Goal: Find specific page/section: Find specific page/section

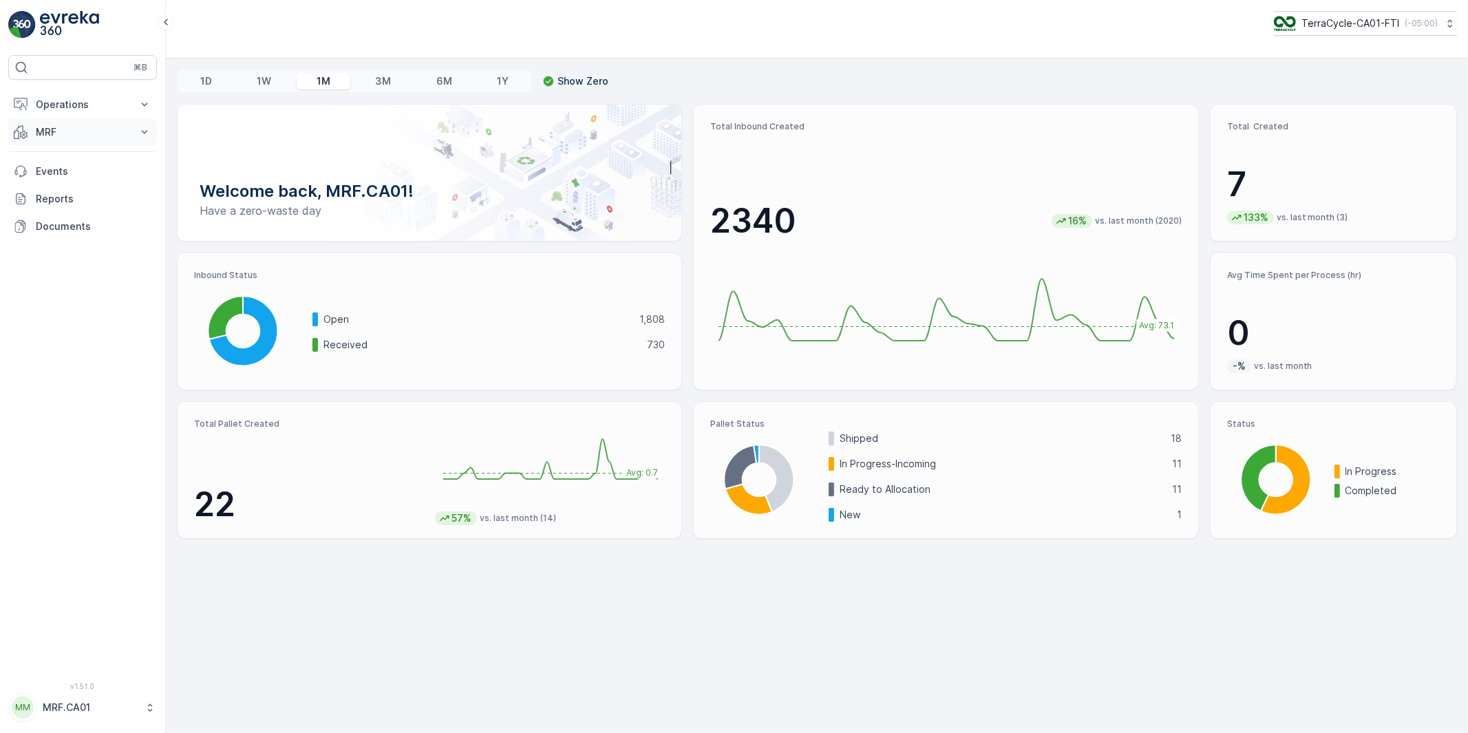
click at [55, 141] on button "MRF" at bounding box center [82, 132] width 149 height 28
click at [56, 170] on p "Inbound" at bounding box center [53, 175] width 37 height 14
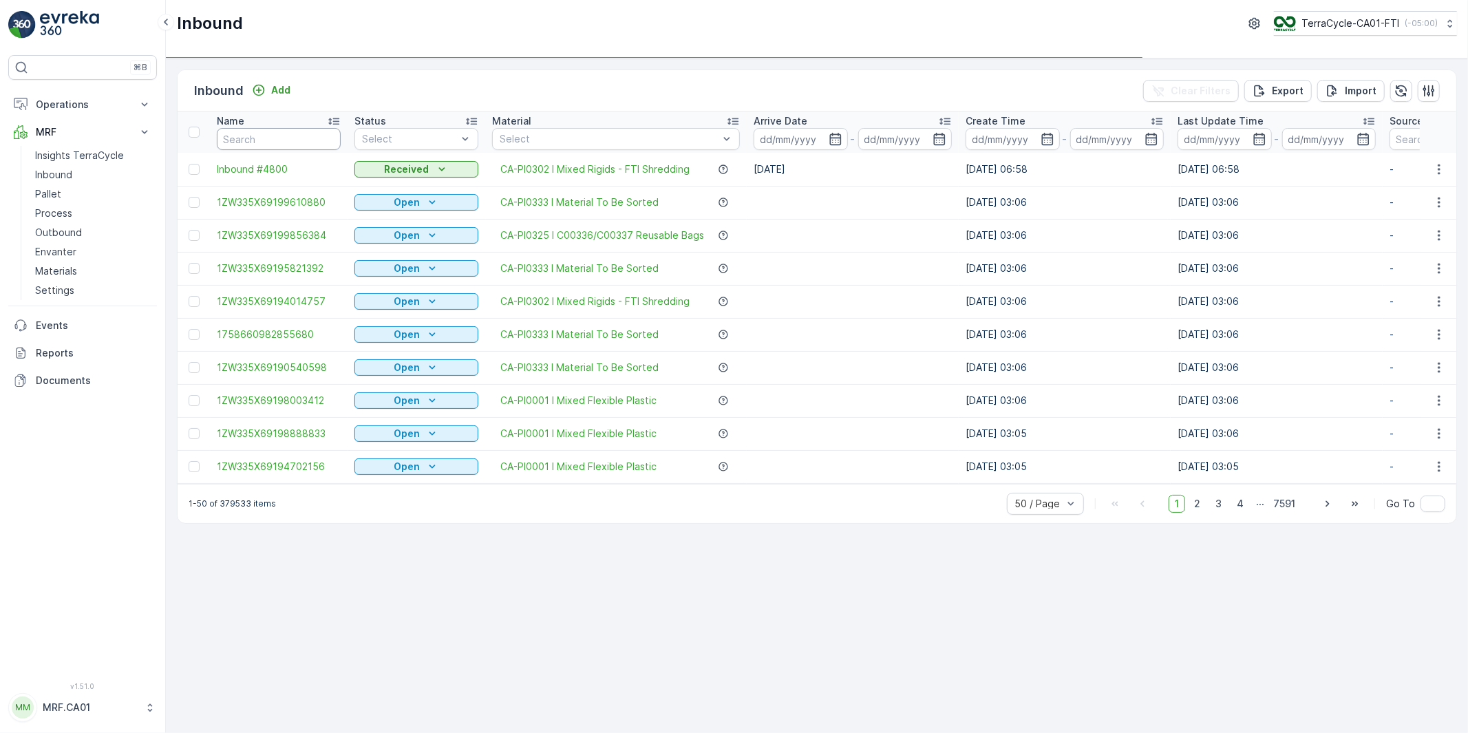
click at [303, 140] on input "text" at bounding box center [279, 139] width 124 height 22
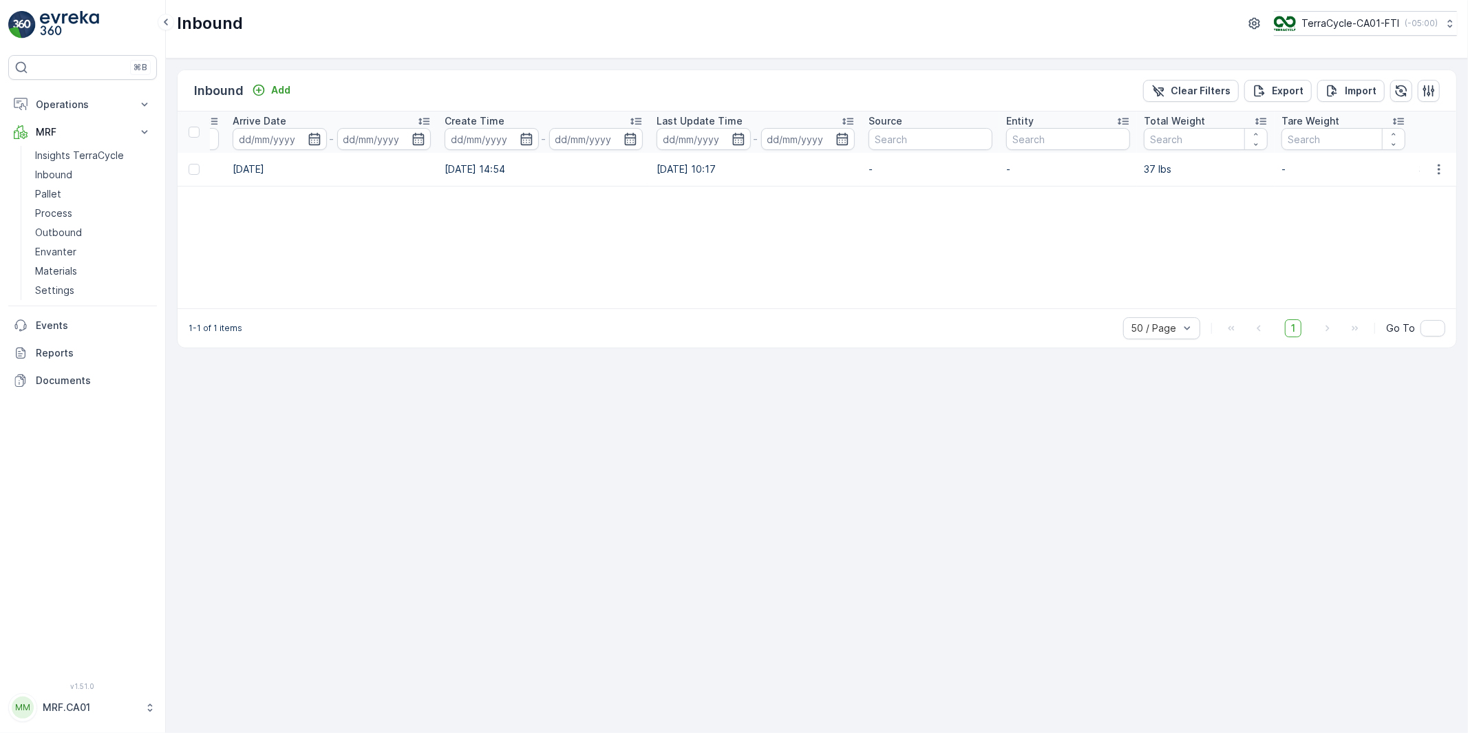
scroll to position [0, 690]
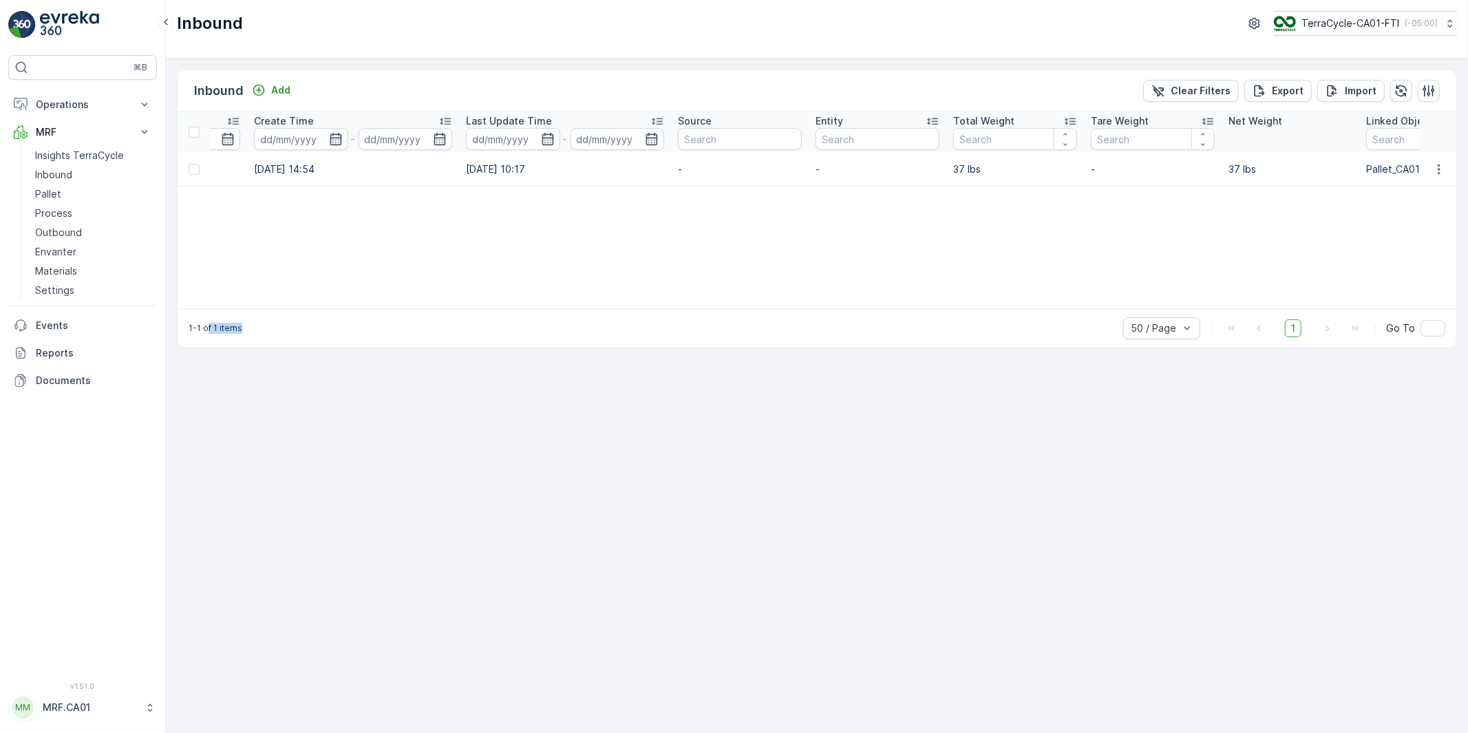
drag, startPoint x: 565, startPoint y: 308, endPoint x: 204, endPoint y: 308, distance: 360.5
click at [204, 308] on div "1-1 of 1 items 50 / Page 1 Go To" at bounding box center [817, 327] width 1278 height 39
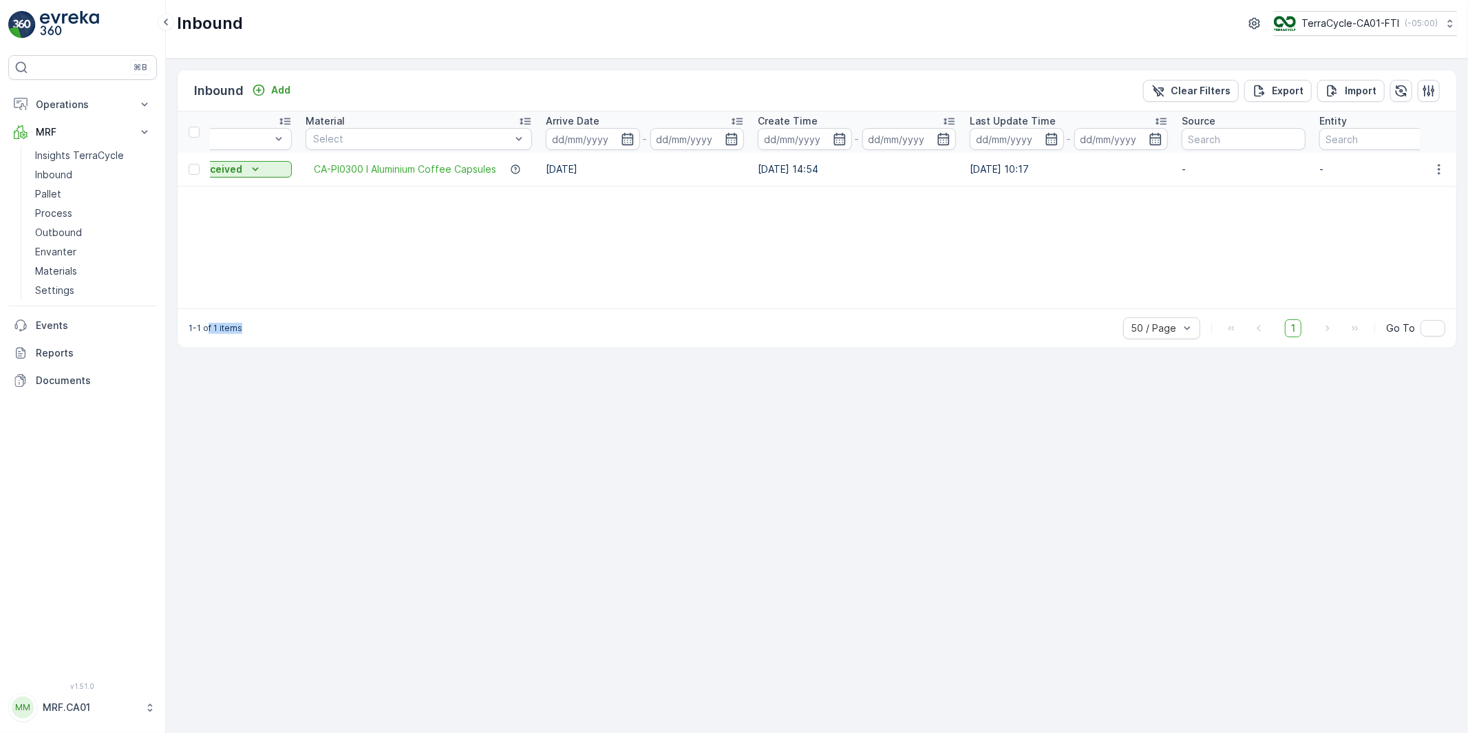
scroll to position [0, 0]
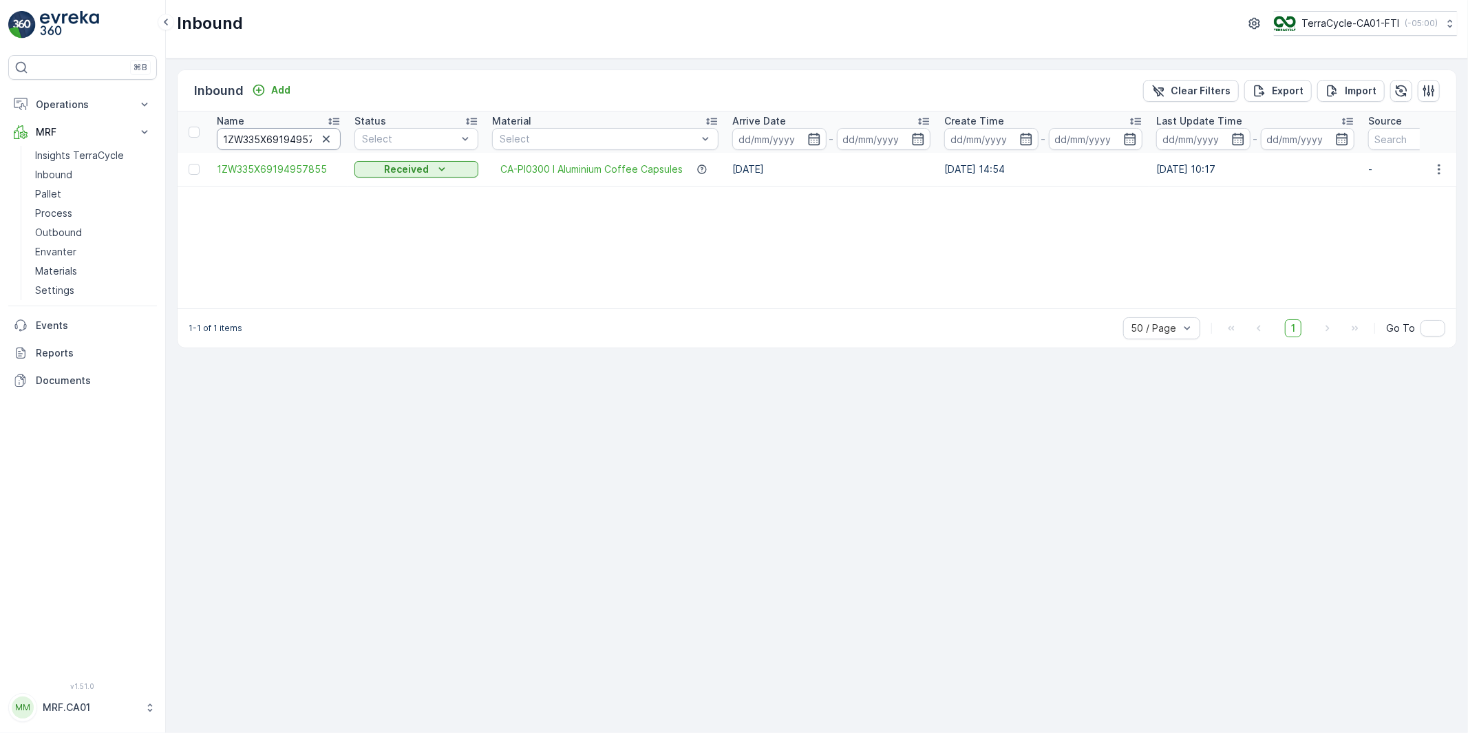
click at [287, 136] on input "1ZW335X69194957855" at bounding box center [279, 139] width 124 height 22
paste input "5029838"
type input "1ZW335X69195029838"
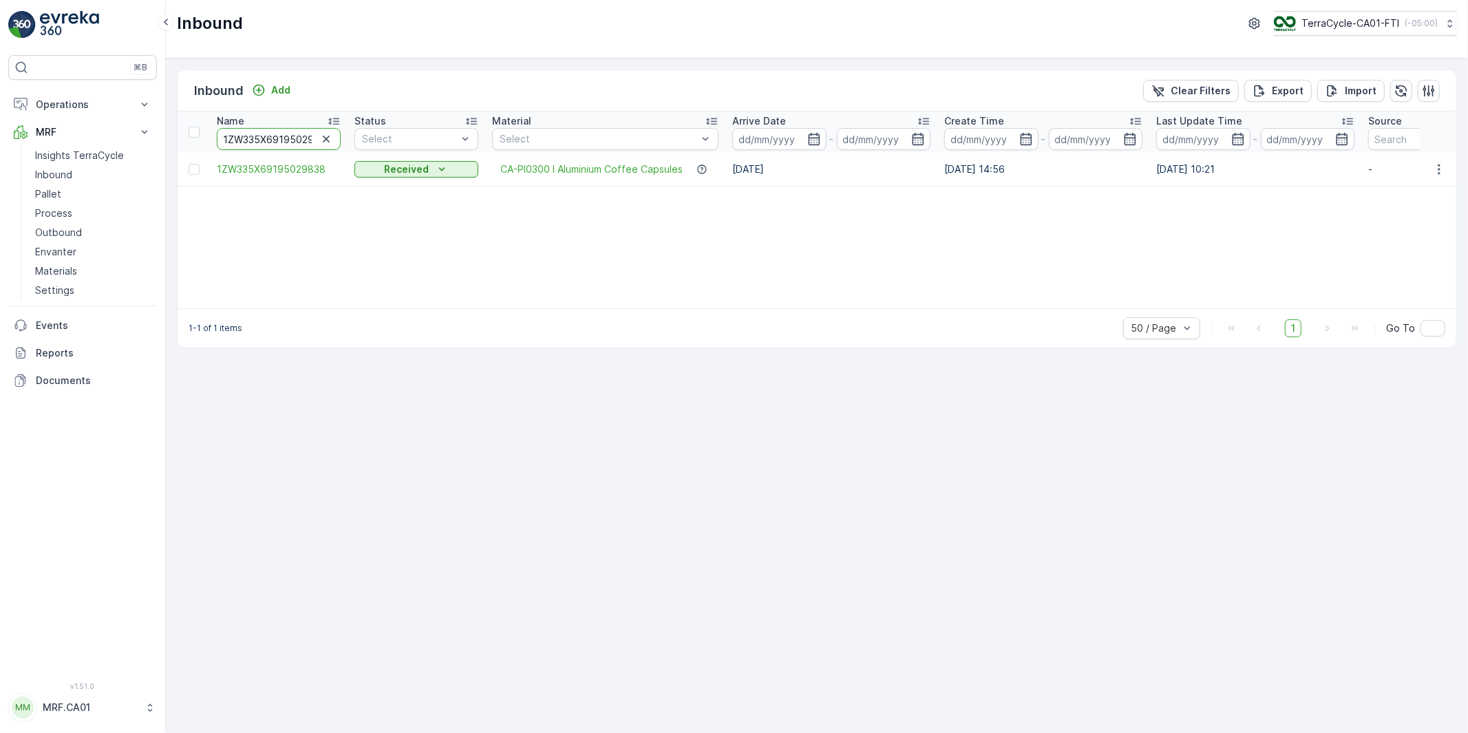
click at [267, 140] on input "1ZW335X69195029838" at bounding box center [279, 139] width 124 height 22
paste input "262782"
type input "1ZW335X69195262782"
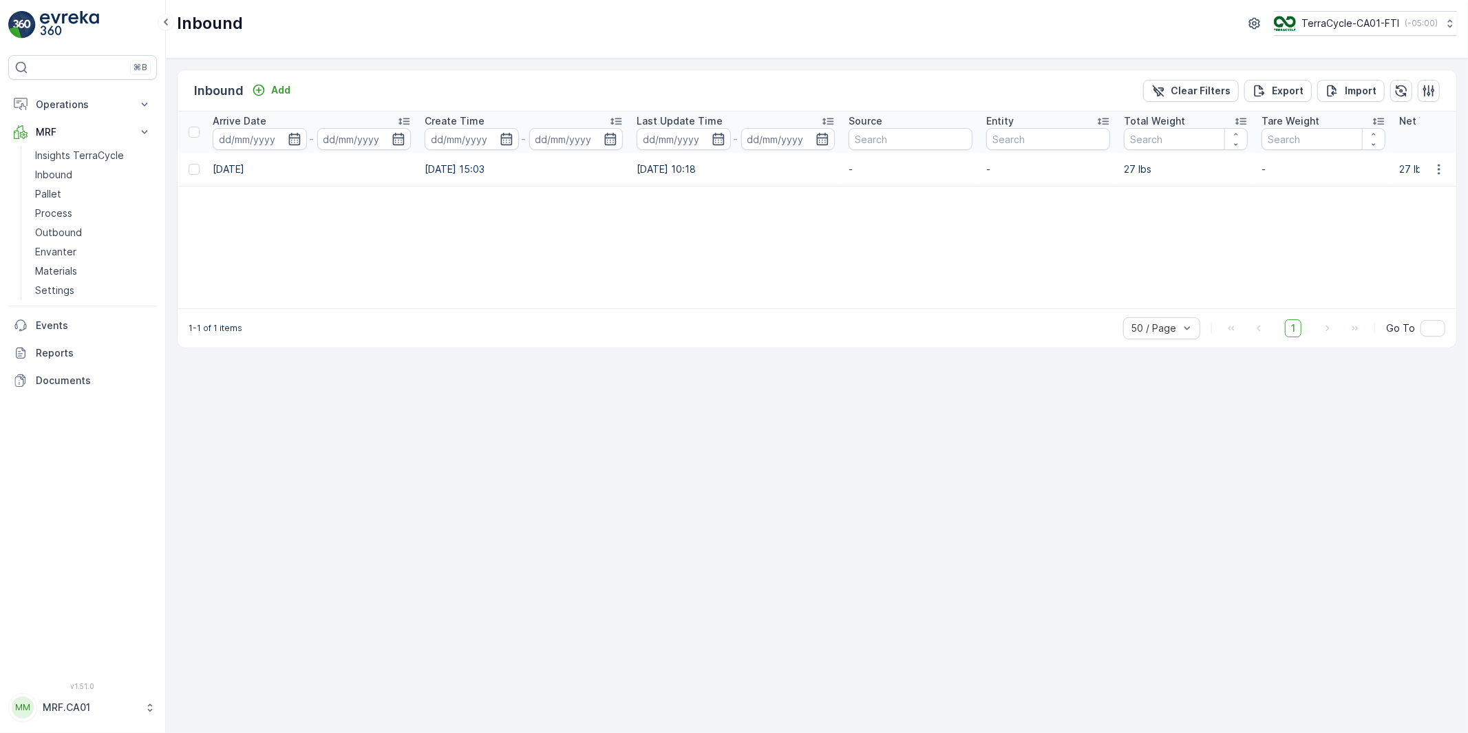
scroll to position [0, 83]
